Goal: Task Accomplishment & Management: Manage account settings

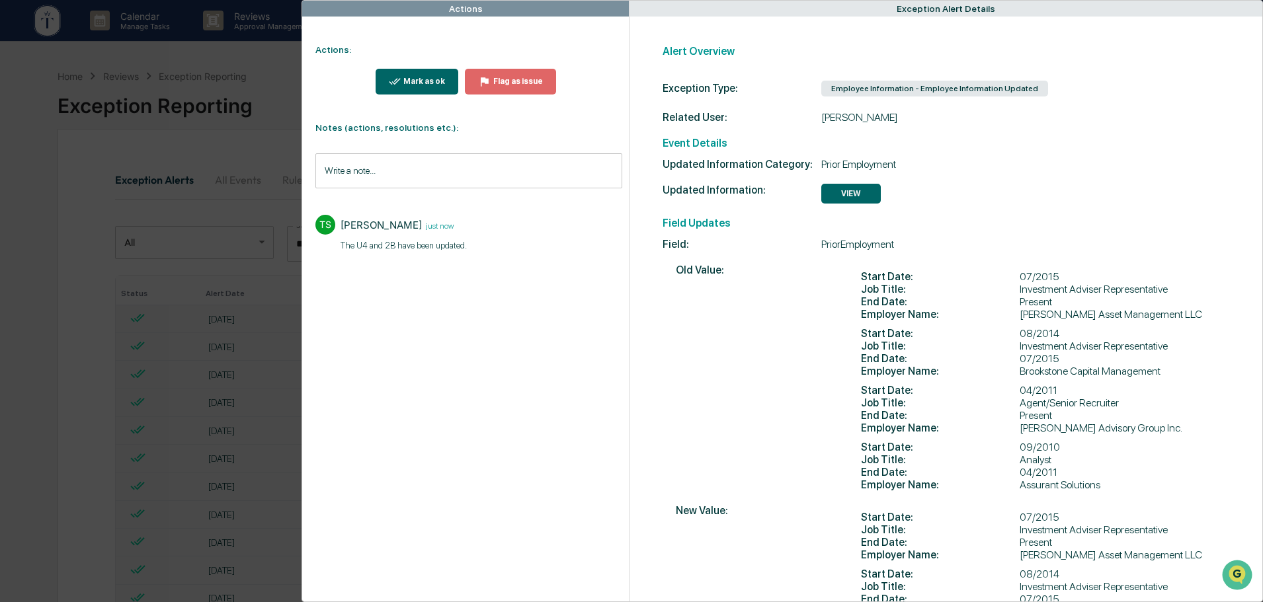
click at [254, 54] on div "Actions Actions: Mark as ok Flag as issue Notes (actions, resolutions etc.): Wr…" at bounding box center [631, 301] width 1263 height 602
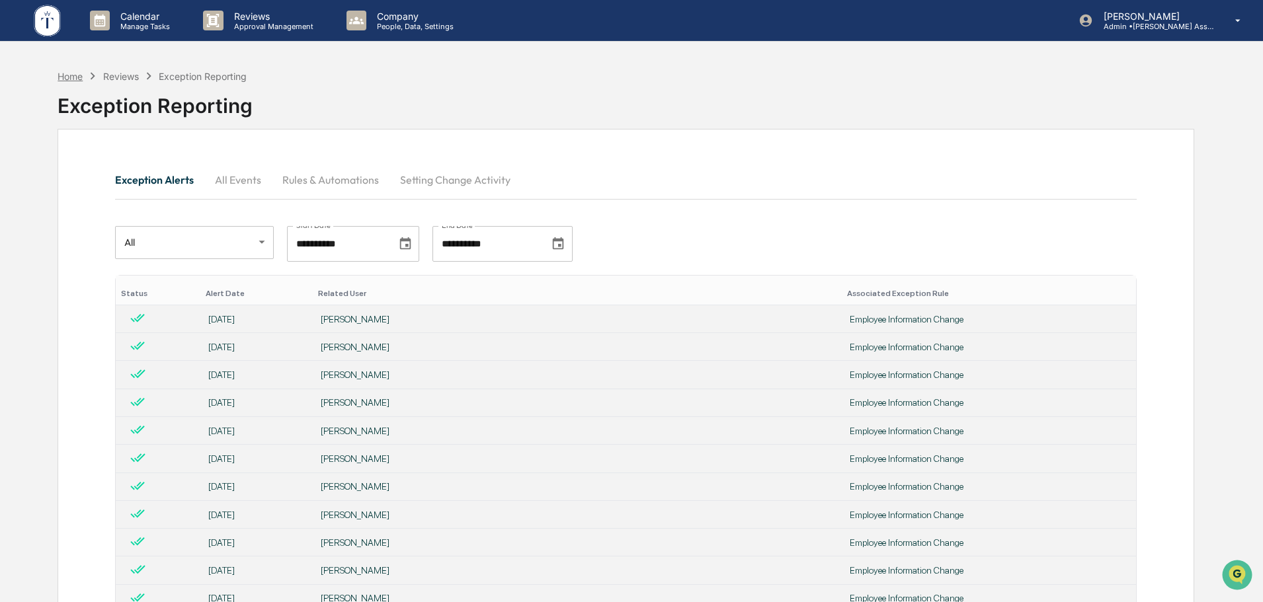
click at [65, 75] on div "Home" at bounding box center [70, 76] width 25 height 11
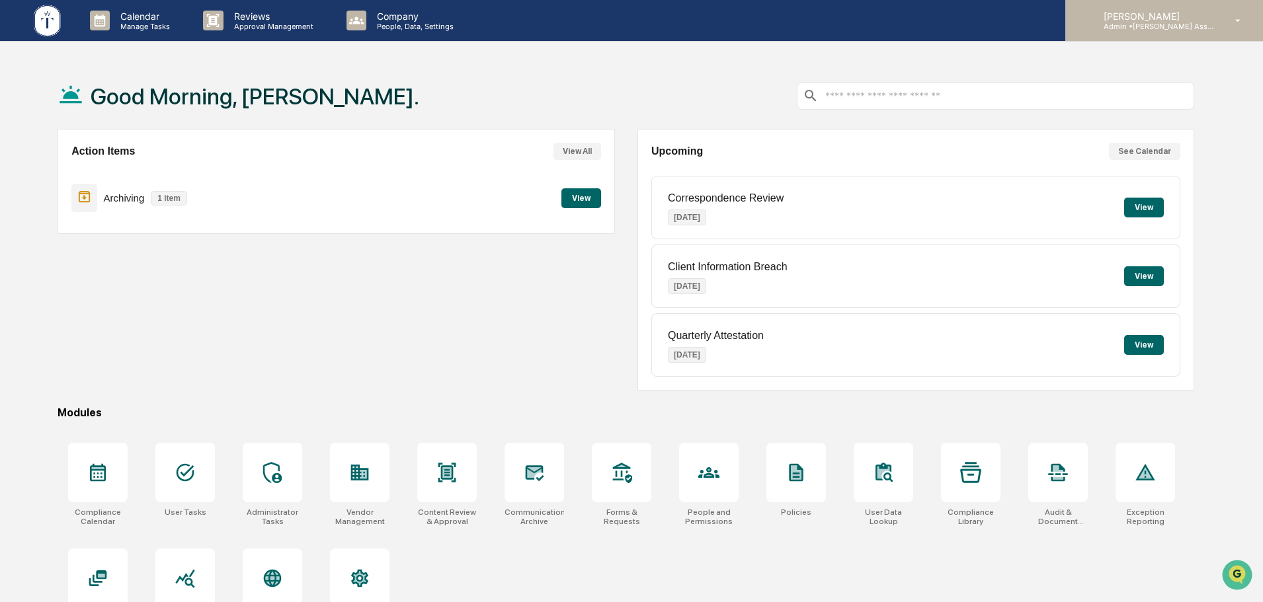
click at [1133, 24] on p "Admin • [PERSON_NAME] Asset Management LLC" at bounding box center [1154, 26] width 123 height 9
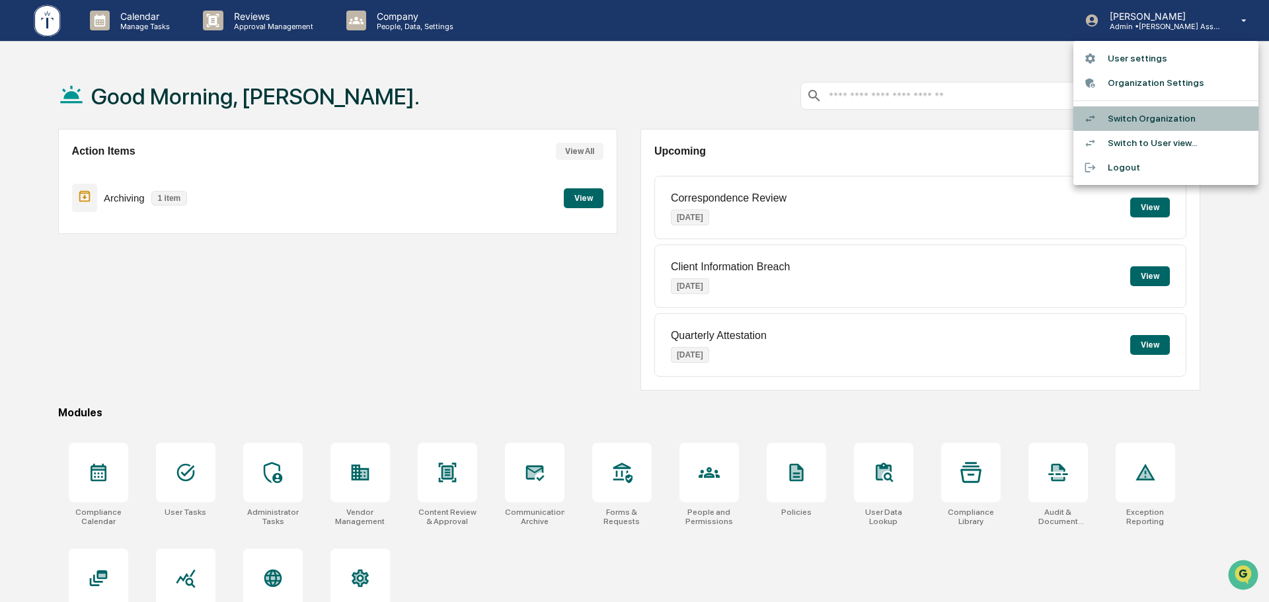
click at [1130, 120] on li "Switch Organization" at bounding box center [1166, 118] width 185 height 24
